Goal: Information Seeking & Learning: Learn about a topic

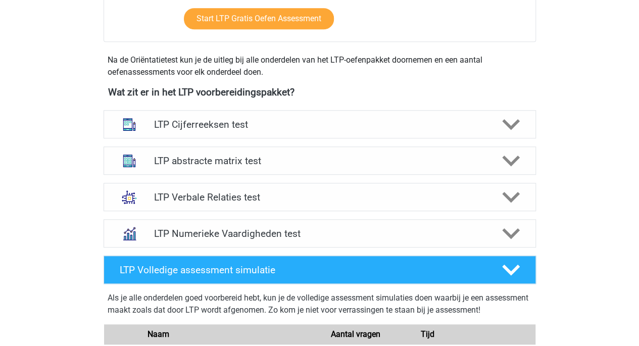
scroll to position [283, 0]
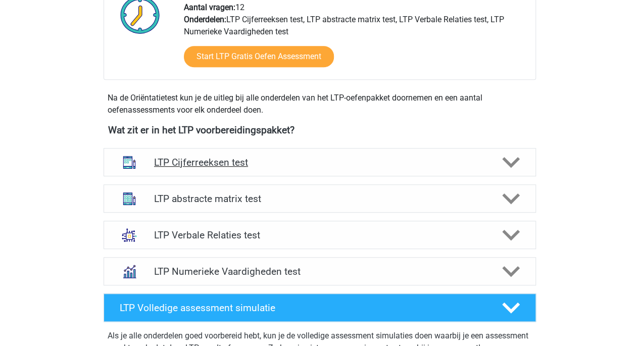
click at [324, 163] on h4 "LTP Cijferreeksen test" at bounding box center [319, 163] width 331 height 12
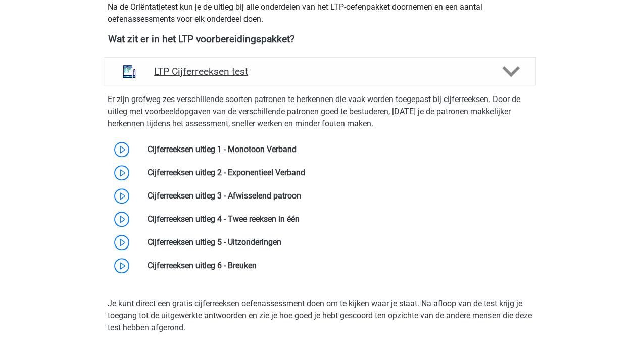
scroll to position [373, 0]
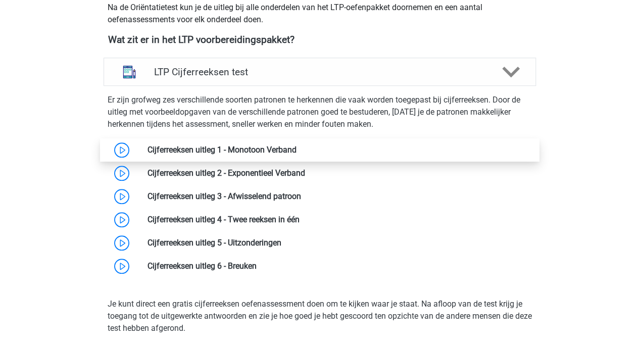
click at [297, 154] on link at bounding box center [297, 150] width 0 height 10
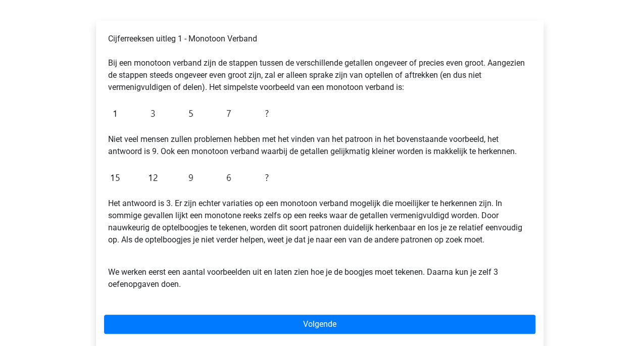
scroll to position [153, 0]
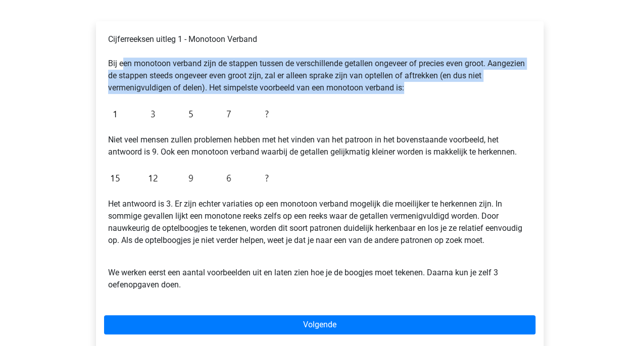
drag, startPoint x: 124, startPoint y: 63, endPoint x: 227, endPoint y: 99, distance: 108.5
click at [227, 99] on div "Cijferreeksen uitleg 1 - Monotoon Verband Bij een monotoon verband zijn de stap…" at bounding box center [319, 166] width 431 height 274
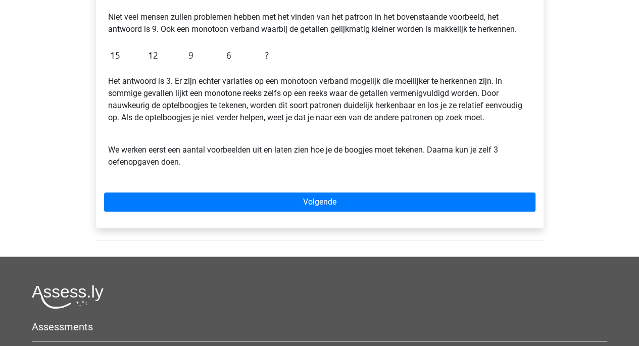
scroll to position [284, 0]
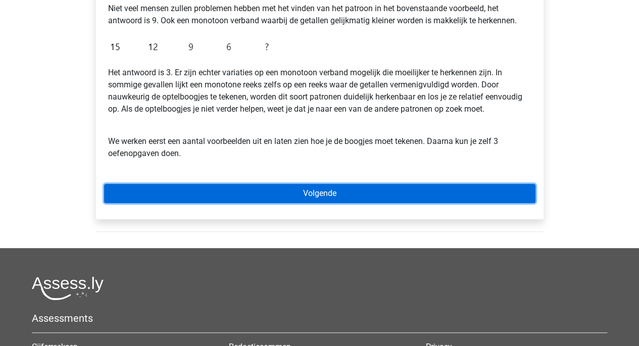
click at [269, 196] on link "Volgende" at bounding box center [319, 193] width 431 height 19
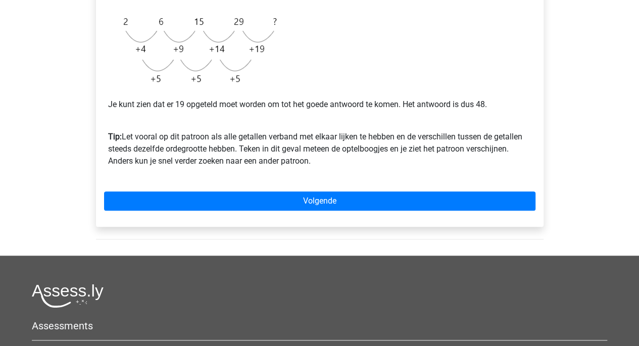
scroll to position [292, 0]
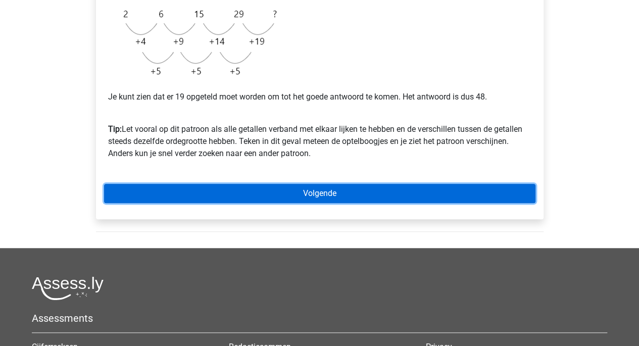
click at [293, 190] on link "Volgende" at bounding box center [319, 193] width 431 height 19
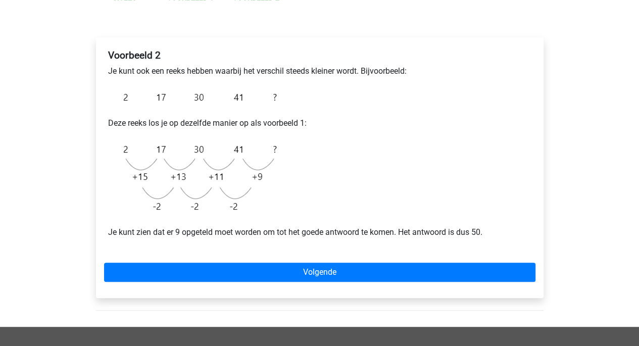
scroll to position [137, 0]
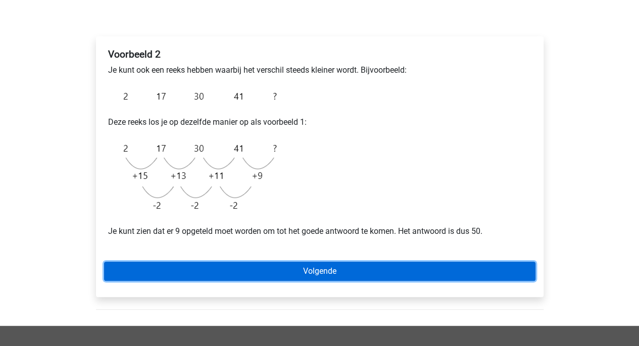
click at [279, 267] on link "Volgende" at bounding box center [319, 271] width 431 height 19
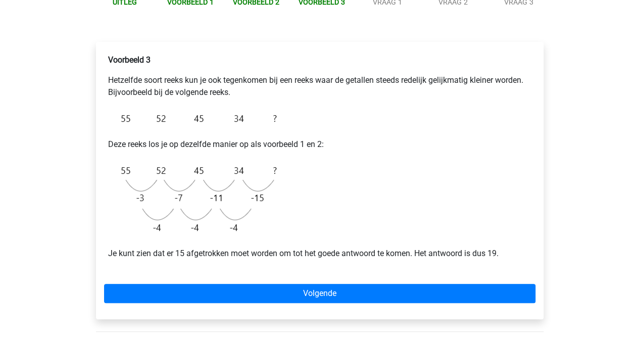
scroll to position [131, 0]
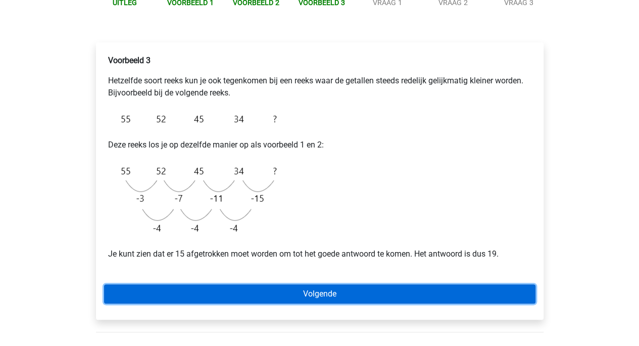
click at [261, 292] on link "Volgende" at bounding box center [319, 293] width 431 height 19
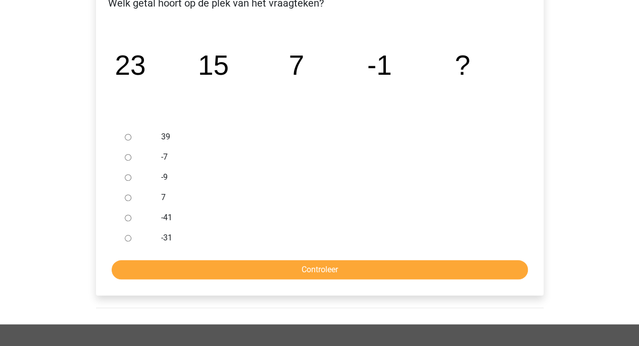
scroll to position [190, 0]
click at [124, 176] on div at bounding box center [137, 178] width 33 height 20
click at [119, 177] on ul "39 -7 -9 7 -41 -31" at bounding box center [319, 187] width 431 height 121
click at [126, 178] on input "-9" at bounding box center [128, 178] width 7 height 7
radio input "true"
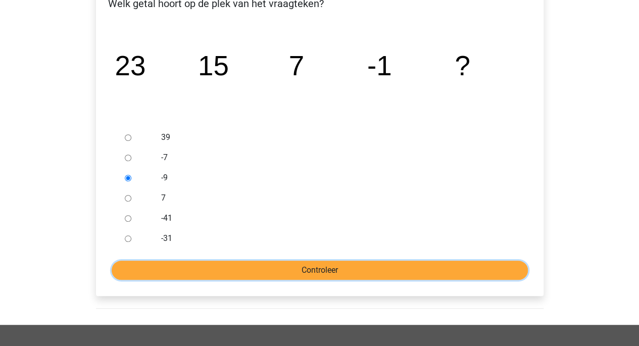
click at [304, 270] on input "Controleer" at bounding box center [320, 270] width 416 height 19
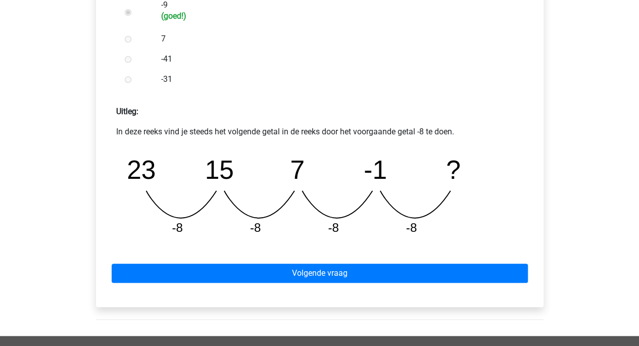
scroll to position [365, 0]
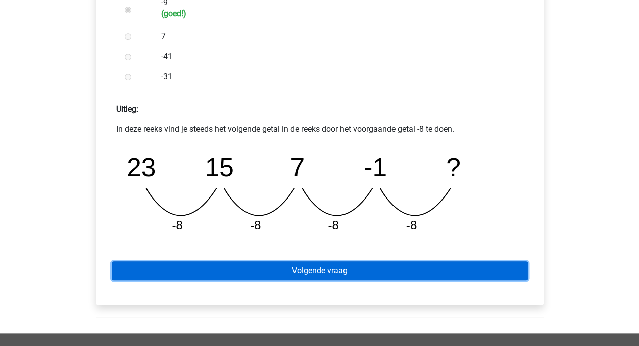
drag, startPoint x: 0, startPoint y: 0, endPoint x: 304, endPoint y: 270, distance: 406.5
click at [304, 270] on link "Volgende vraag" at bounding box center [320, 270] width 416 height 19
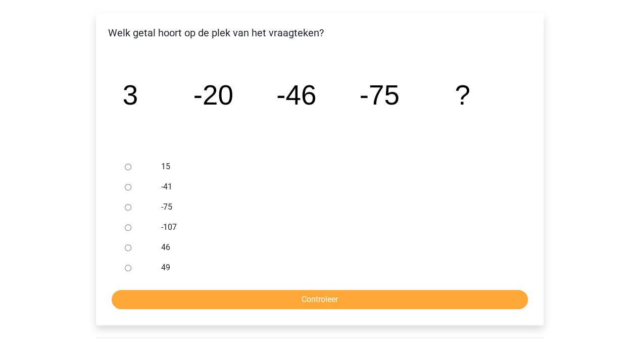
scroll to position [160, 0]
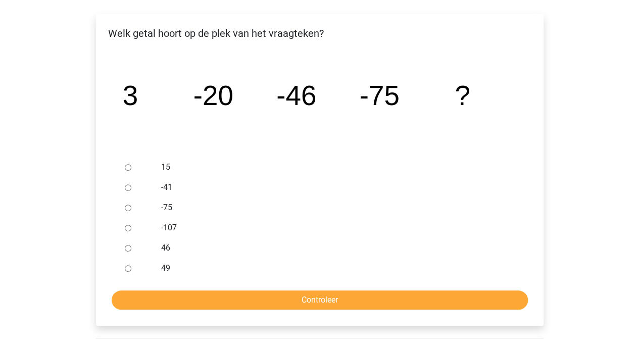
click at [129, 228] on input "-107" at bounding box center [128, 228] width 7 height 7
radio input "true"
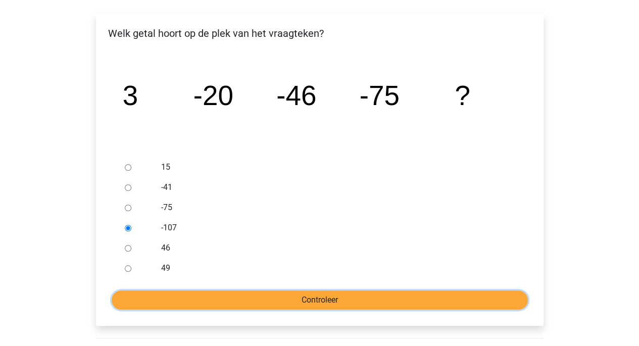
click at [257, 304] on input "Controleer" at bounding box center [320, 299] width 416 height 19
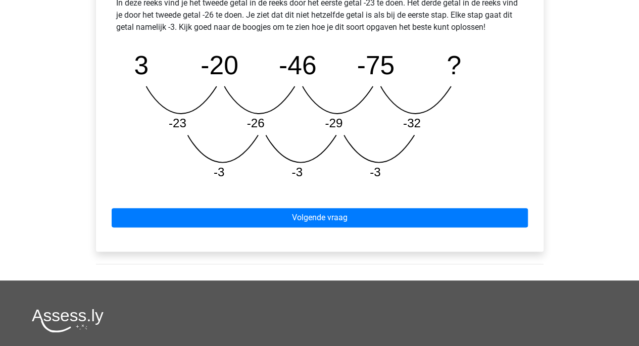
scroll to position [501, 0]
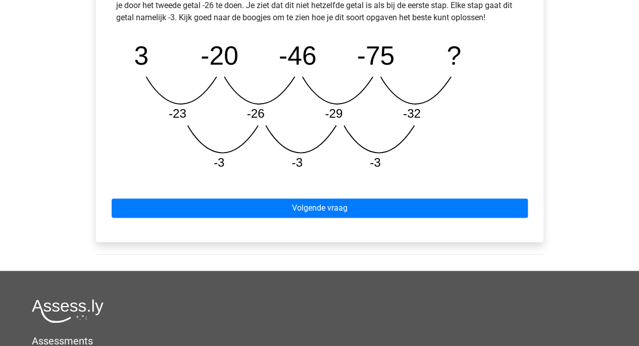
click at [360, 197] on div "Volgende vraag" at bounding box center [319, 206] width 431 height 56
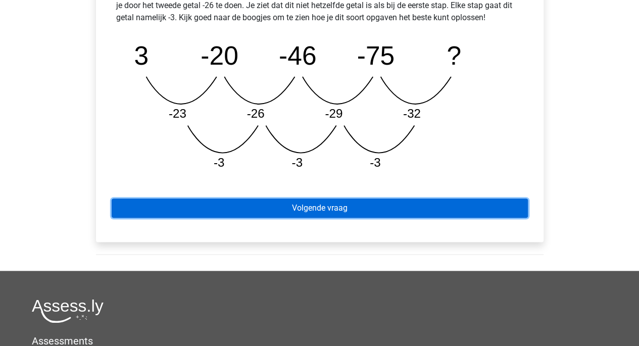
click at [348, 203] on link "Volgende vraag" at bounding box center [320, 208] width 416 height 19
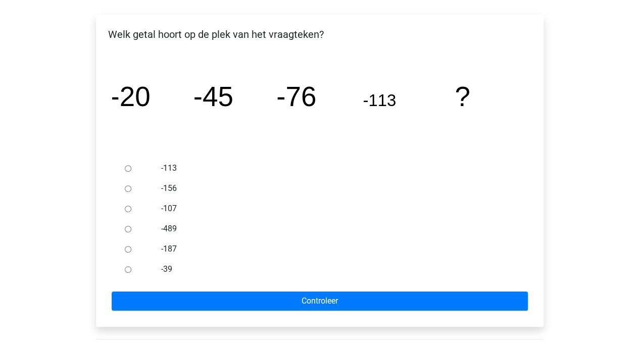
scroll to position [160, 0]
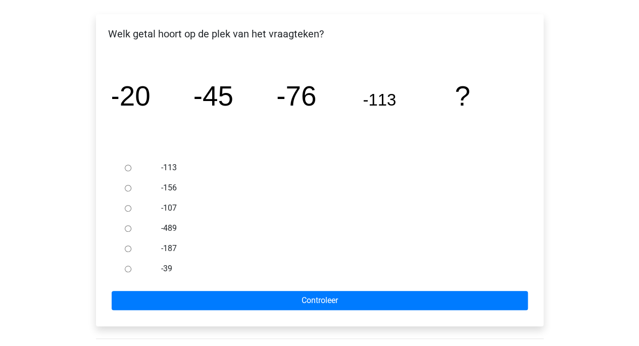
click at [128, 187] on input "-156" at bounding box center [128, 188] width 7 height 7
radio input "true"
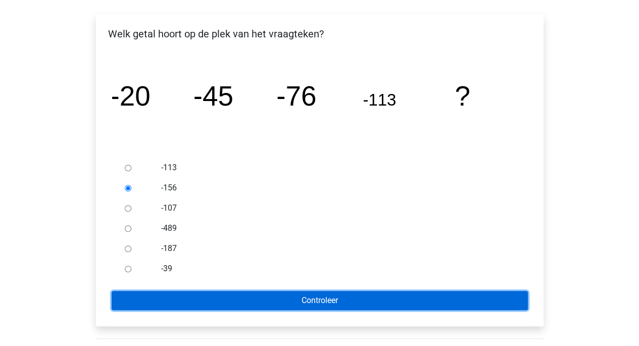
click at [279, 302] on input "Controleer" at bounding box center [320, 300] width 416 height 19
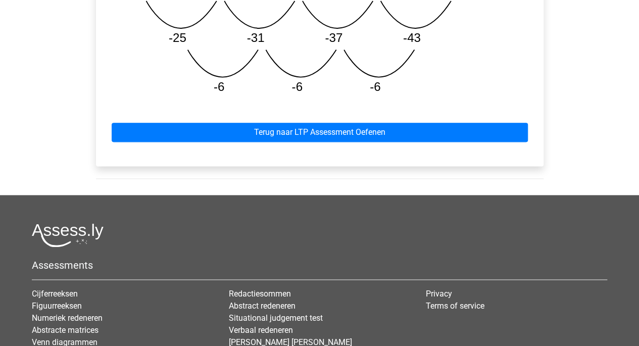
scroll to position [599, 0]
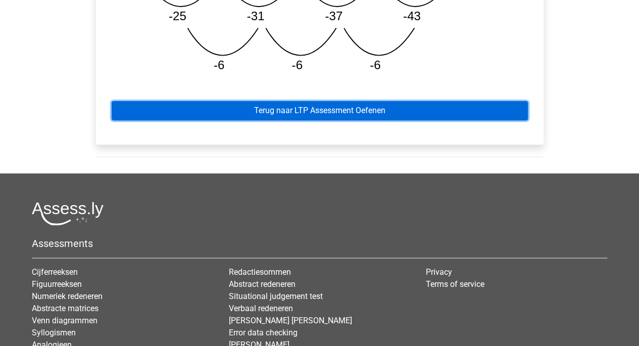
click at [327, 113] on link "Terug naar LTP Assessment Oefenen" at bounding box center [320, 110] width 416 height 19
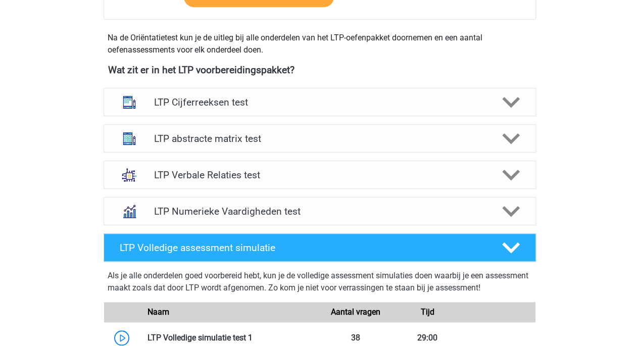
scroll to position [343, 0]
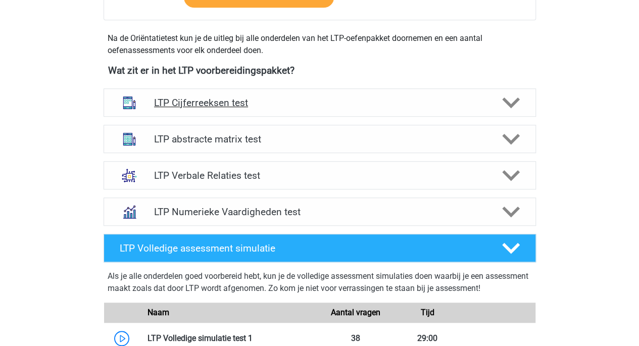
click at [288, 101] on h4 "LTP Cijferreeksen test" at bounding box center [319, 103] width 331 height 12
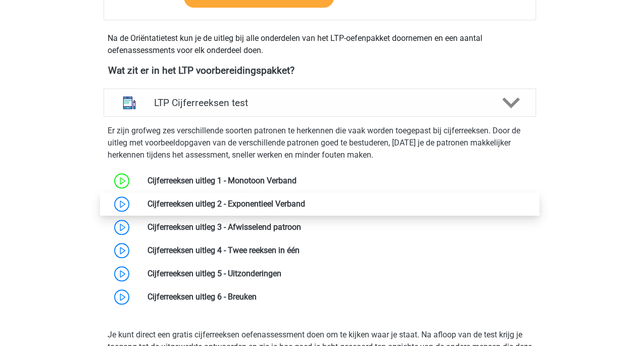
click at [305, 199] on link at bounding box center [305, 204] width 0 height 10
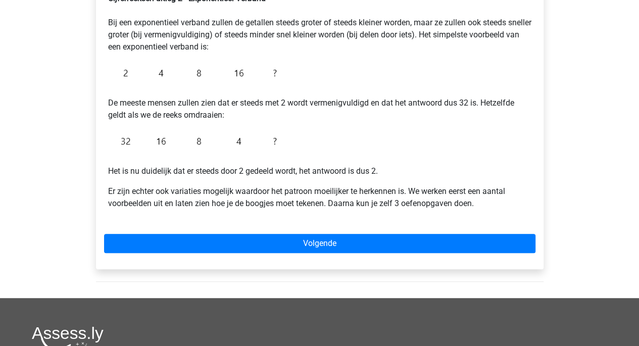
scroll to position [195, 0]
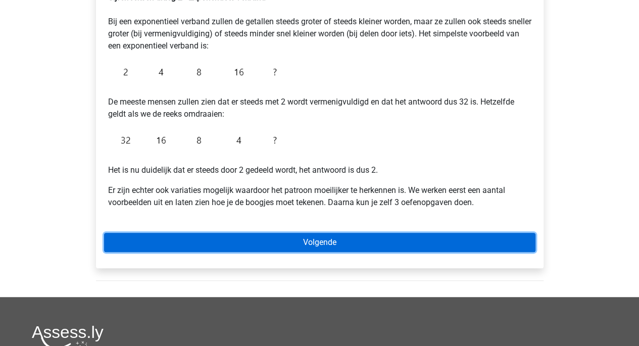
click at [237, 242] on link "Volgende" at bounding box center [319, 242] width 431 height 19
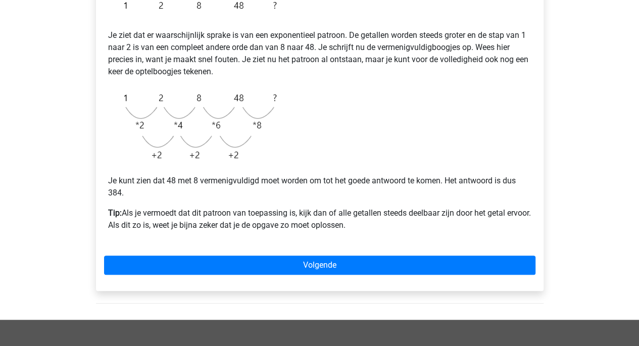
scroll to position [216, 0]
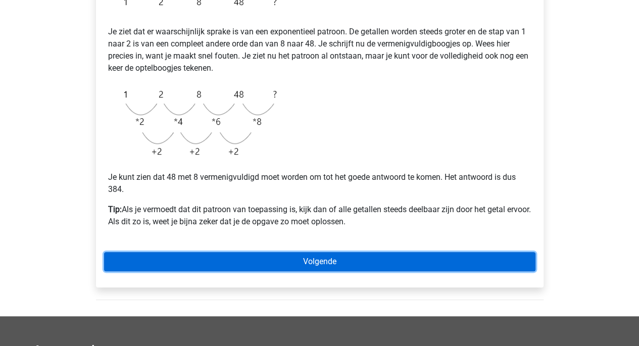
click at [230, 255] on link "Volgende" at bounding box center [319, 261] width 431 height 19
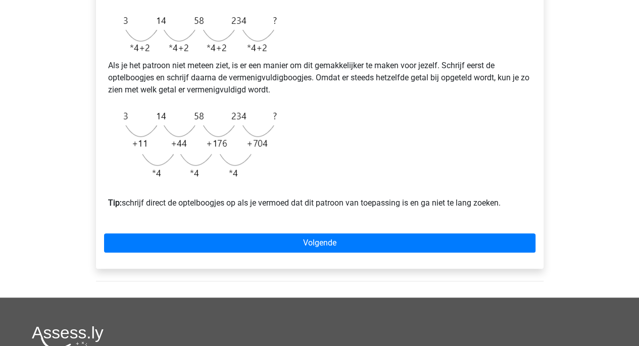
scroll to position [281, 0]
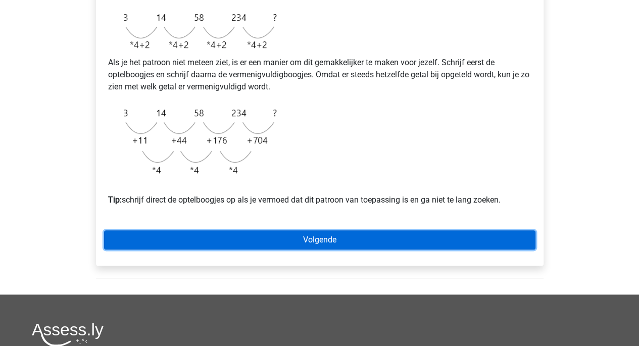
click at [227, 250] on link "Volgende" at bounding box center [319, 239] width 431 height 19
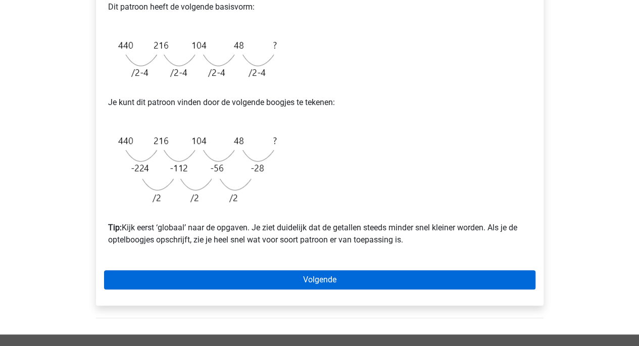
scroll to position [267, 0]
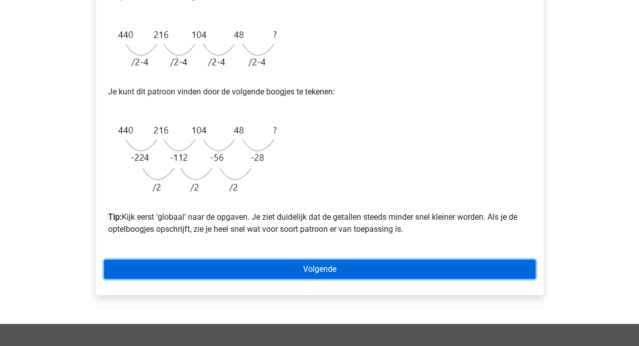
click at [220, 266] on link "Volgende" at bounding box center [319, 269] width 431 height 19
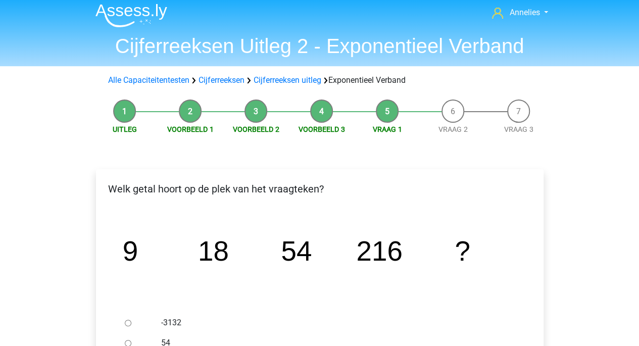
scroll to position [4, 0]
click at [252, 111] on li "Voorbeeld 2" at bounding box center [256, 117] width 66 height 35
click at [177, 112] on li "Voorbeeld 1" at bounding box center [191, 117] width 66 height 35
click at [275, 82] on link "Cijferreeksen uitleg" at bounding box center [288, 81] width 68 height 10
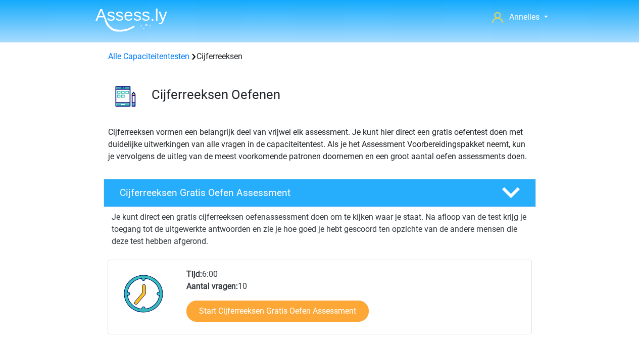
scroll to position [414, 0]
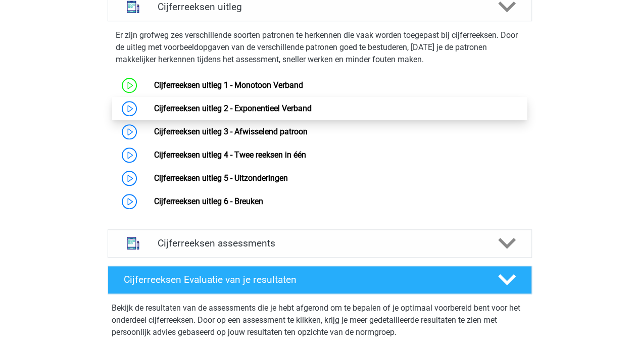
drag, startPoint x: 0, startPoint y: 0, endPoint x: 245, endPoint y: 120, distance: 272.5
click at [245, 113] on link "Cijferreeksen uitleg 2 - Exponentieel Verband" at bounding box center [233, 109] width 158 height 10
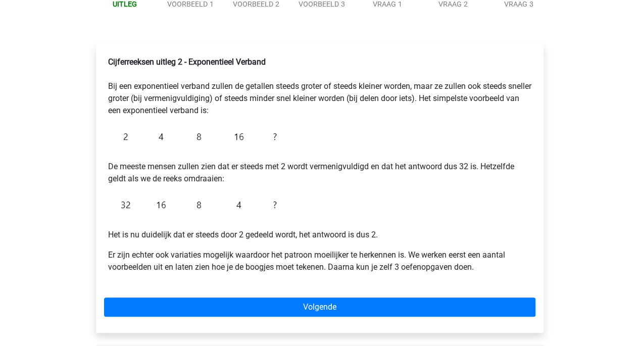
scroll to position [136, 0]
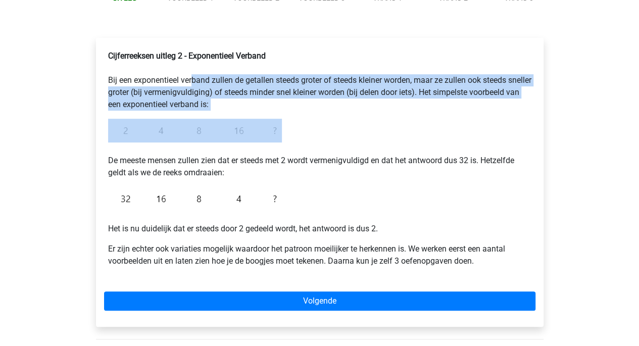
drag, startPoint x: 189, startPoint y: 77, endPoint x: 281, endPoint y: 121, distance: 102.4
click at [281, 121] on div "Cijferreeksen uitleg 2 - Exponentieel Verband Bij een exponentieel verband zull…" at bounding box center [319, 162] width 431 height 233
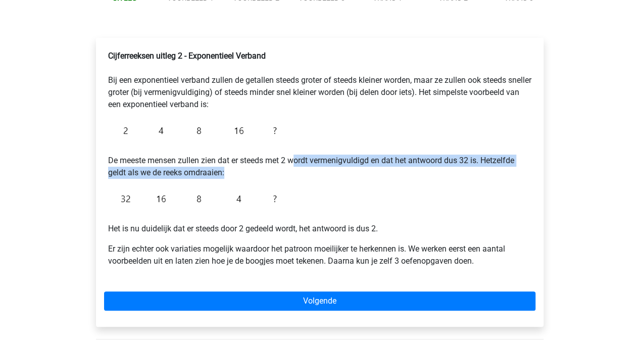
drag, startPoint x: 295, startPoint y: 161, endPoint x: 300, endPoint y: 175, distance: 14.9
click at [300, 175] on p "De meeste mensen zullen zien dat er steeds met 2 wordt vermenigvuldigd en dat h…" at bounding box center [319, 160] width 423 height 36
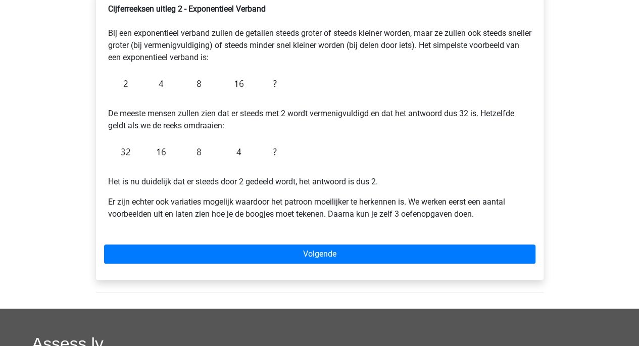
scroll to position [191, 0]
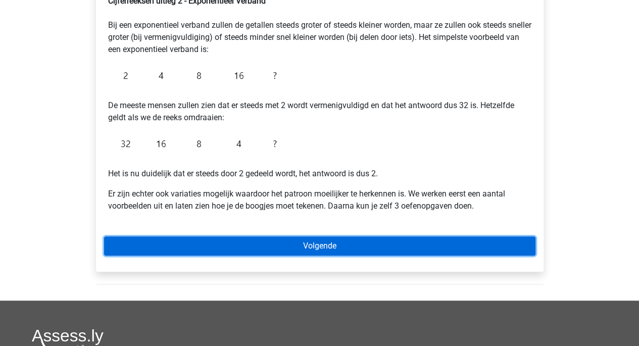
click at [286, 239] on link "Volgende" at bounding box center [319, 245] width 431 height 19
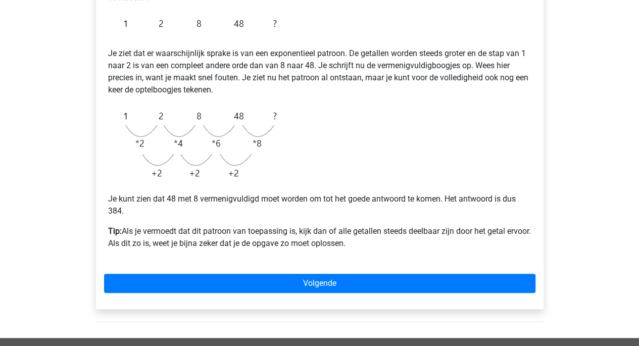
scroll to position [195, 0]
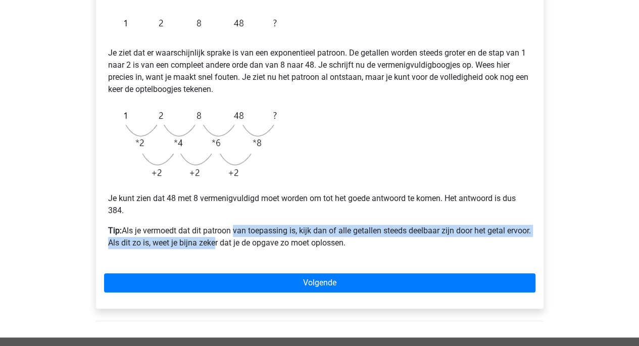
drag, startPoint x: 234, startPoint y: 227, endPoint x: 237, endPoint y: 245, distance: 18.0
click at [237, 245] on p "Tip: Als je vermoedt dat dit patroon van toepassing is, kijk dan of alle getall…" at bounding box center [319, 237] width 423 height 24
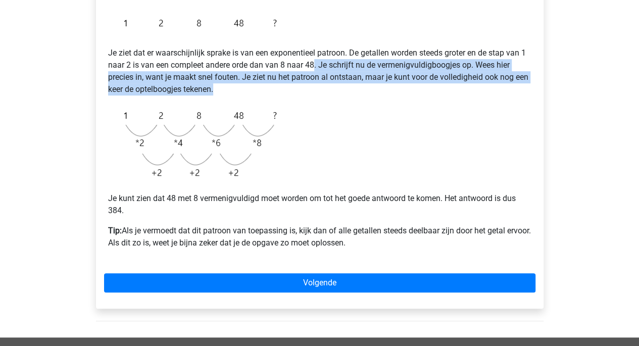
drag, startPoint x: 313, startPoint y: 66, endPoint x: 327, endPoint y: 87, distance: 26.2
click at [327, 87] on p "Je ziet dat er waarschijnlijk sprake is van een exponentieel patroon. De getall…" at bounding box center [319, 65] width 423 height 61
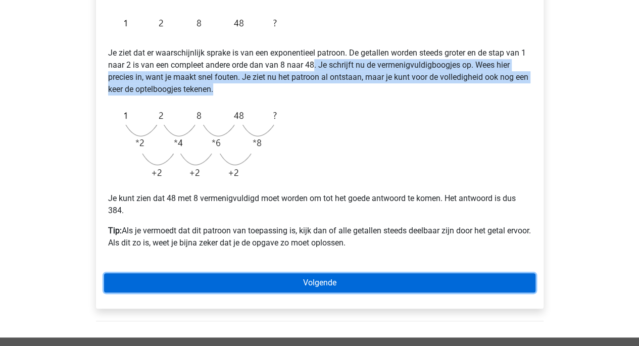
click at [320, 281] on link "Volgende" at bounding box center [319, 282] width 431 height 19
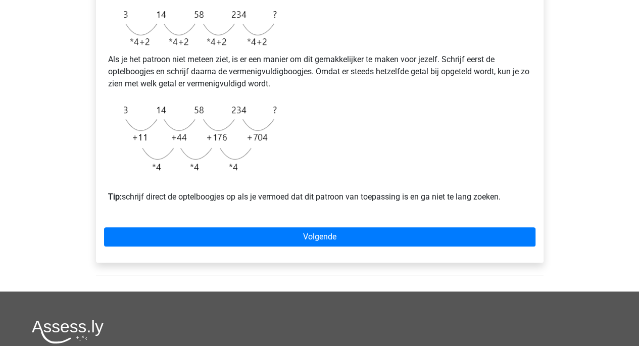
scroll to position [284, 0]
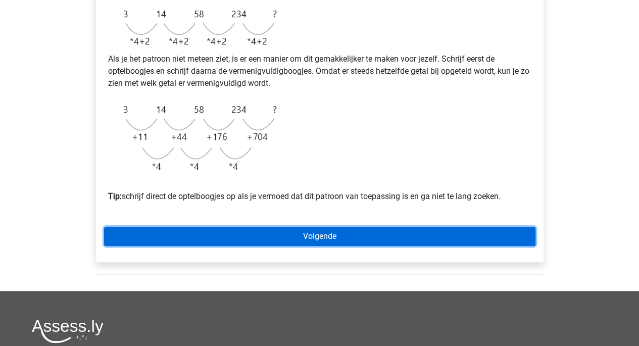
click at [332, 246] on link "Volgende" at bounding box center [319, 236] width 431 height 19
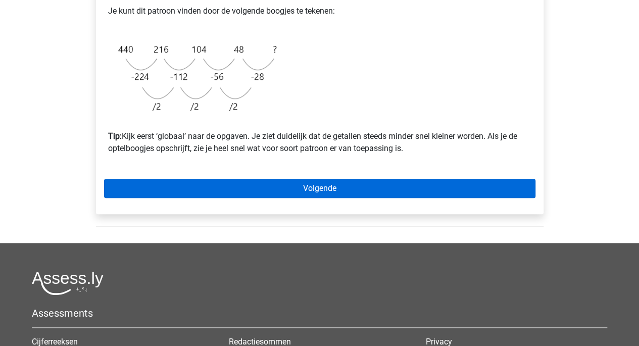
scroll to position [345, 0]
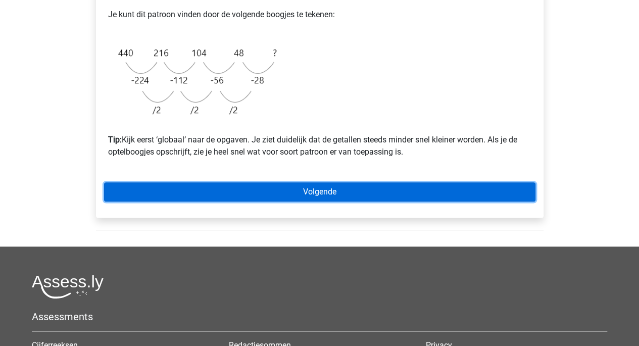
click at [264, 192] on link "Volgende" at bounding box center [319, 191] width 431 height 19
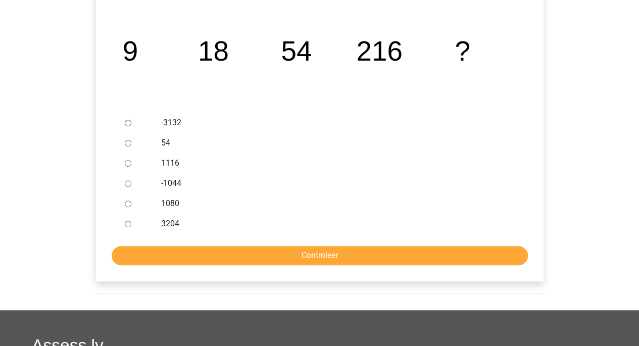
scroll to position [204, 0]
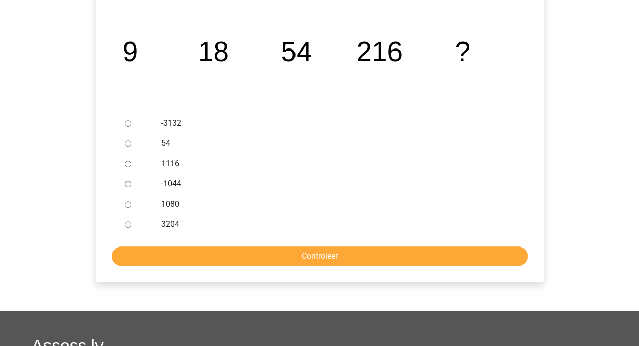
click at [127, 202] on input "1080" at bounding box center [128, 204] width 7 height 7
radio input "true"
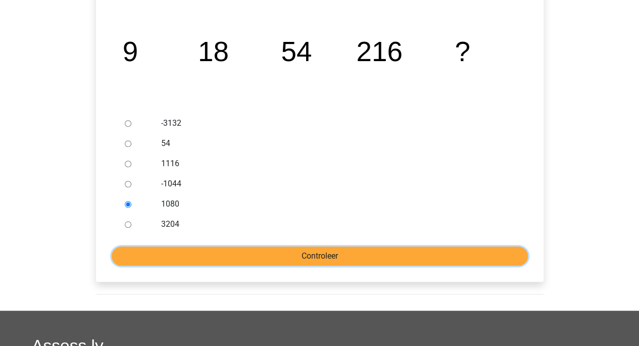
click at [192, 252] on input "Controleer" at bounding box center [320, 256] width 416 height 19
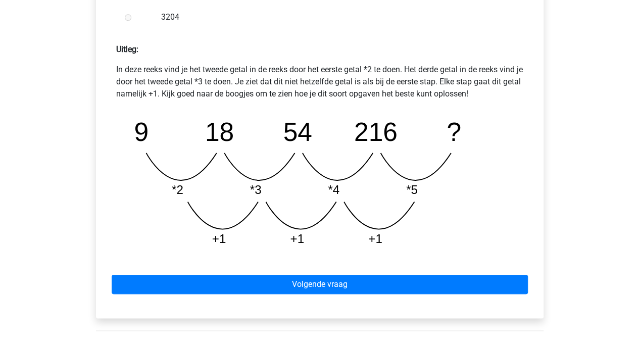
scroll to position [426, 0]
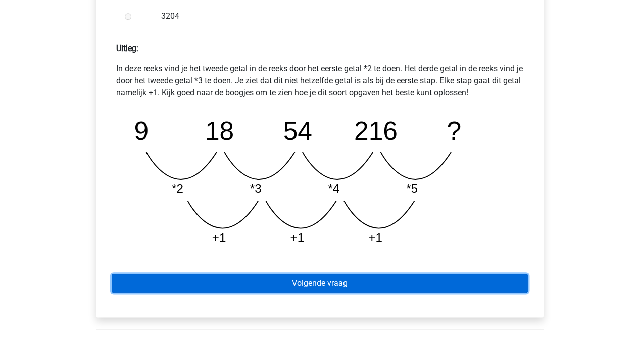
click at [271, 288] on link "Volgende vraag" at bounding box center [320, 283] width 416 height 19
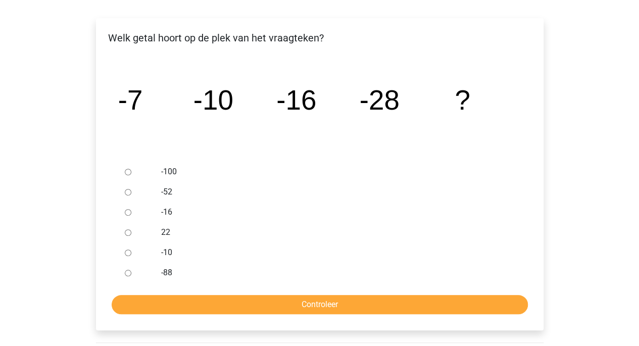
scroll to position [155, 0]
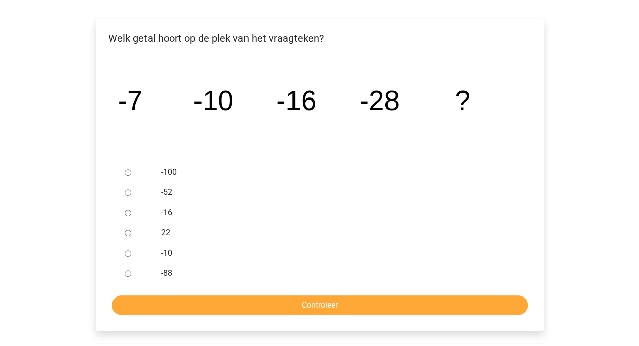
click at [130, 188] on div at bounding box center [137, 192] width 33 height 20
click at [127, 196] on input "-52" at bounding box center [128, 192] width 7 height 7
radio input "true"
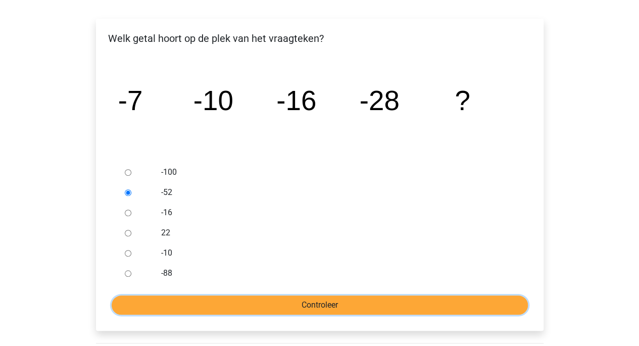
click at [207, 300] on input "Controleer" at bounding box center [320, 305] width 416 height 19
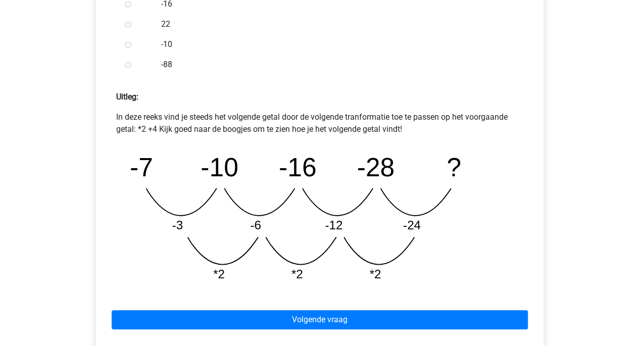
scroll to position [378, 0]
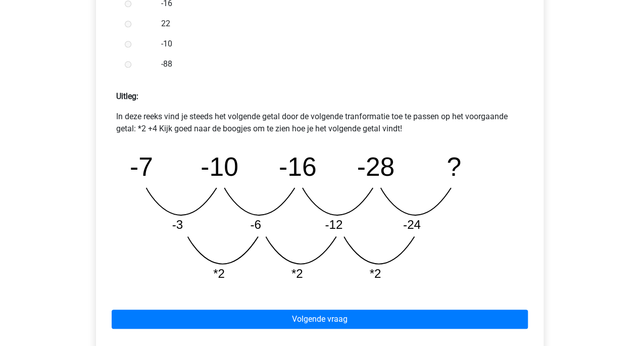
click at [310, 300] on div "Volgende vraag" at bounding box center [319, 317] width 431 height 56
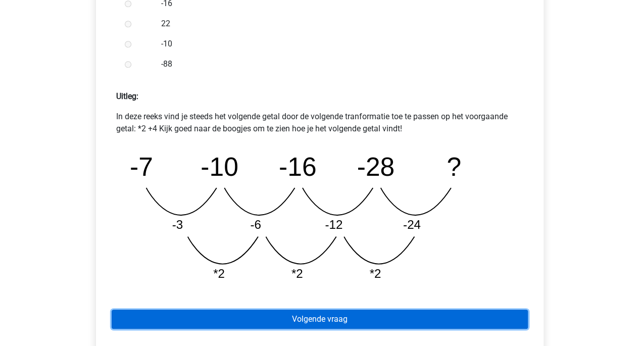
click at [302, 311] on link "Volgende vraag" at bounding box center [320, 319] width 416 height 19
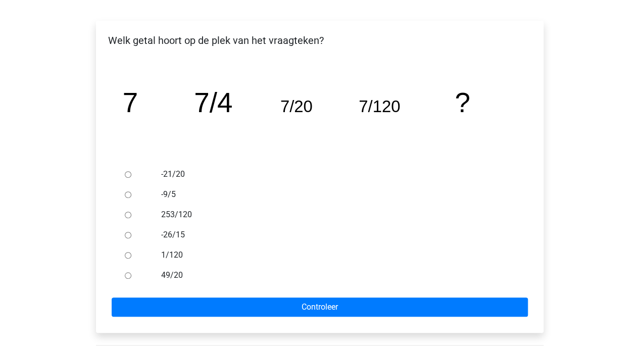
scroll to position [153, 0]
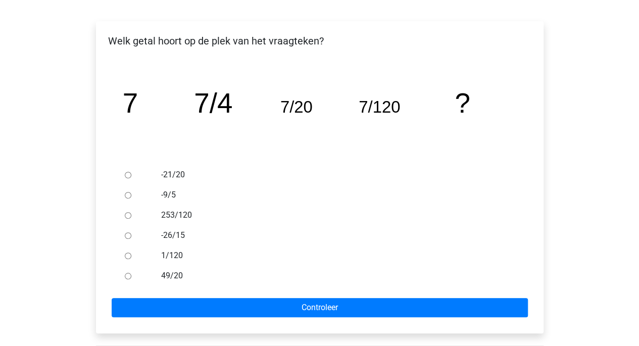
click at [125, 255] on input "1/120" at bounding box center [128, 256] width 7 height 7
radio input "true"
click at [241, 296] on form "-21/20 -9/5 253/120 -26/15 1/120 49/20 Controleer" at bounding box center [319, 241] width 431 height 153
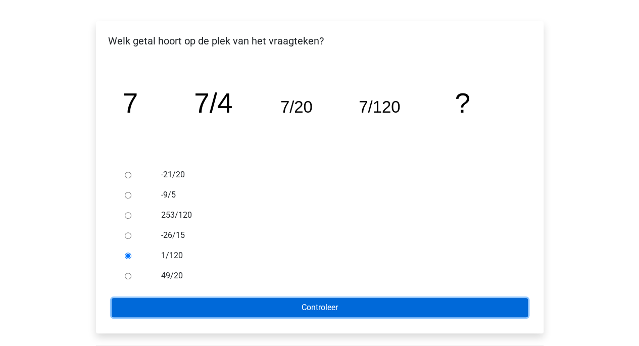
click at [241, 302] on input "Controleer" at bounding box center [320, 307] width 416 height 19
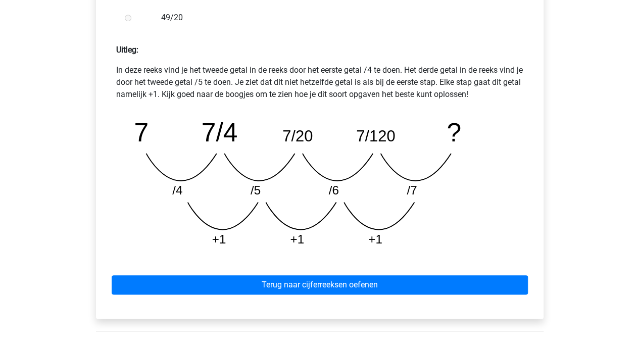
scroll to position [427, 0]
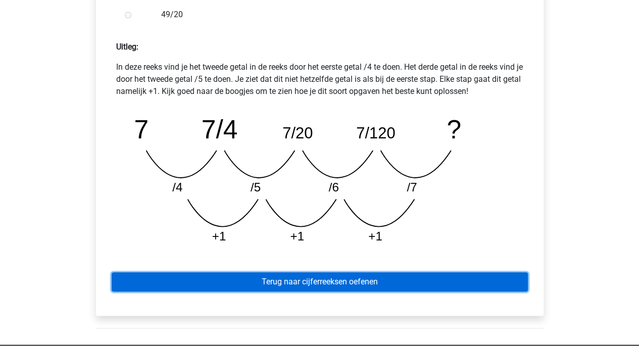
click at [241, 284] on link "Terug naar cijferreeksen oefenen" at bounding box center [320, 281] width 416 height 19
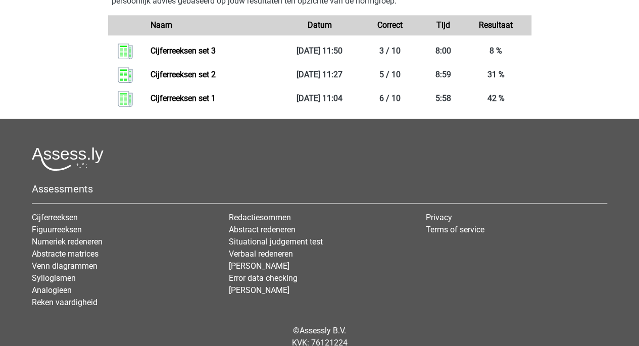
scroll to position [546, 0]
